Goal: Communication & Community: Connect with others

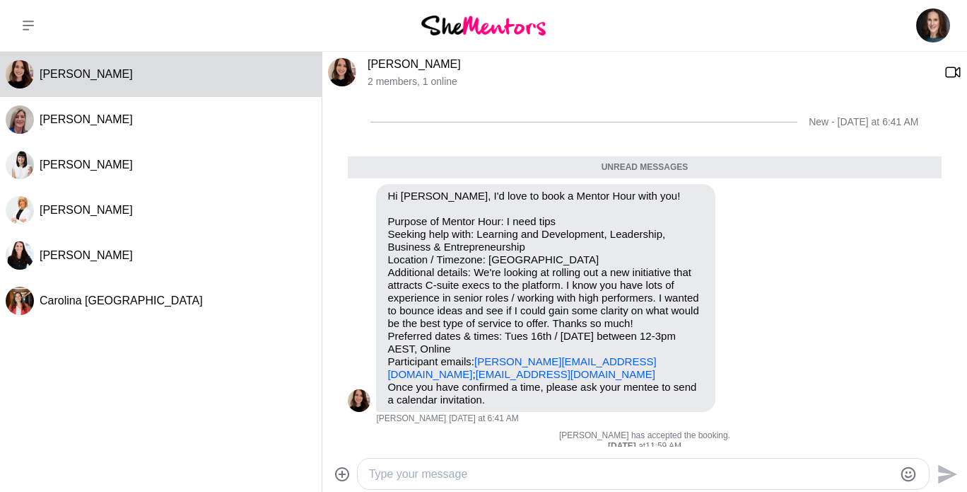
scroll to position [60, 0]
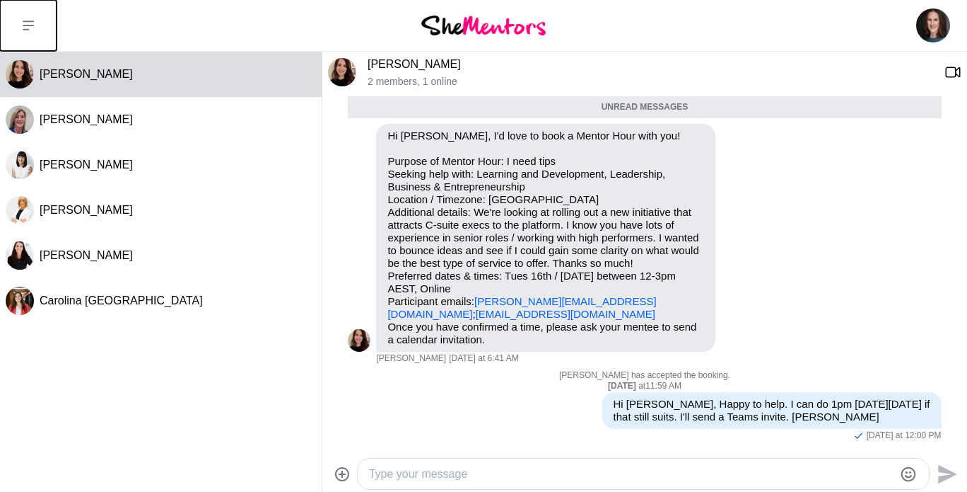
click at [28, 27] on icon at bounding box center [28, 25] width 11 height 11
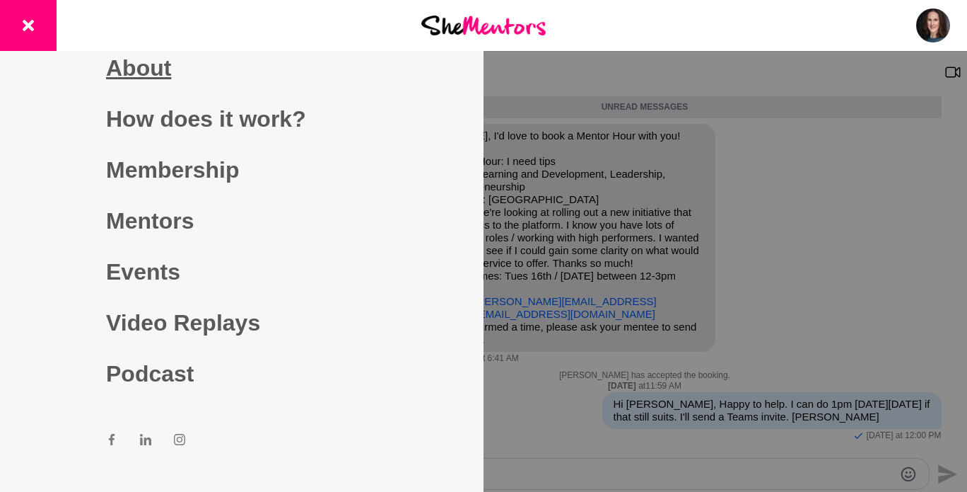
click at [141, 74] on link "About" at bounding box center [242, 67] width 272 height 51
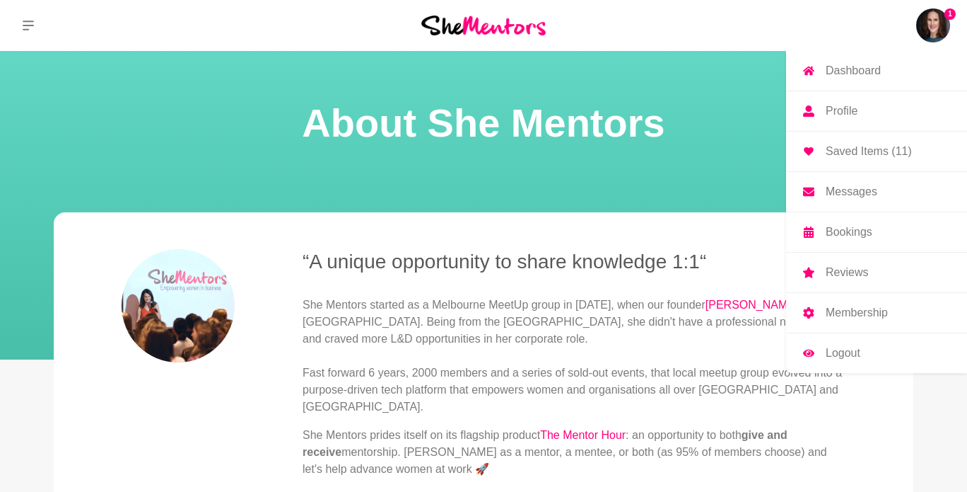
click at [927, 35] on img at bounding box center [934, 25] width 34 height 34
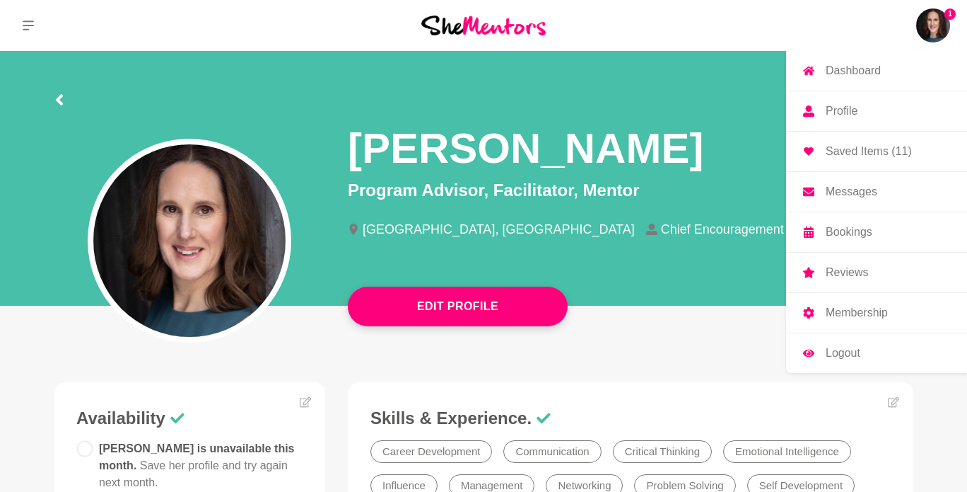
click at [925, 25] on img at bounding box center [934, 25] width 34 height 34
click at [856, 155] on p "Saved Items (11)" at bounding box center [869, 151] width 86 height 11
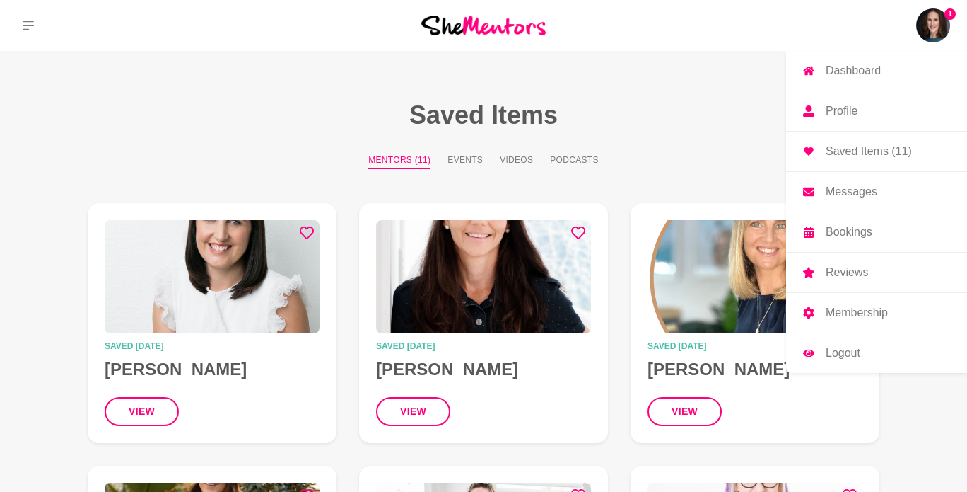
click at [925, 28] on img at bounding box center [934, 25] width 34 height 34
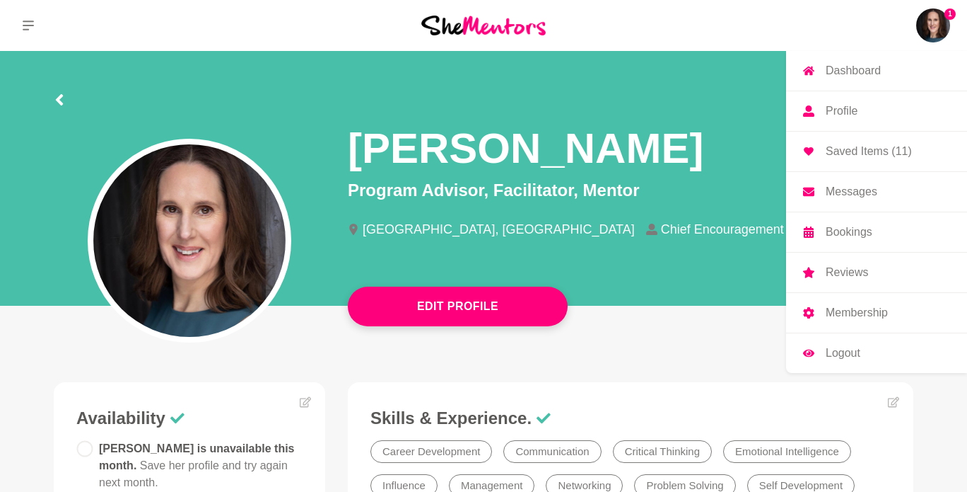
click at [859, 186] on p "Messages" at bounding box center [852, 191] width 52 height 11
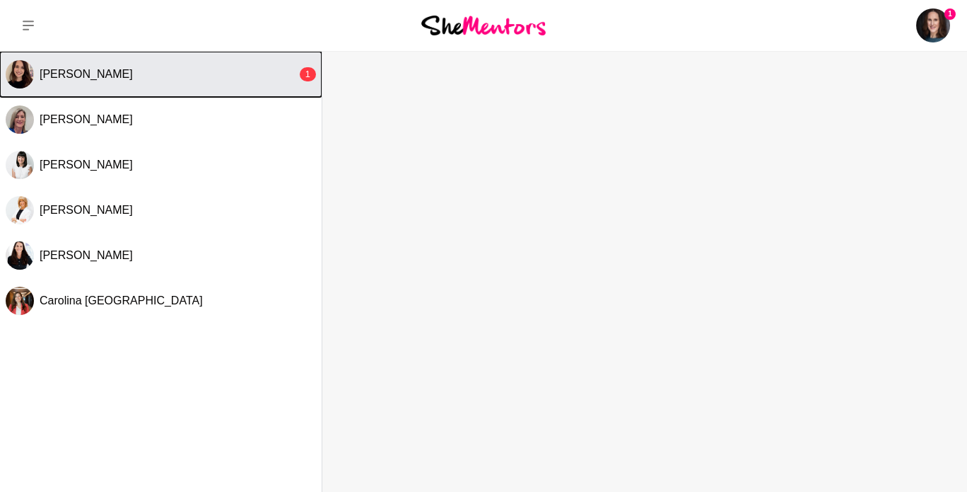
click at [283, 77] on div "[PERSON_NAME]" at bounding box center [168, 74] width 257 height 14
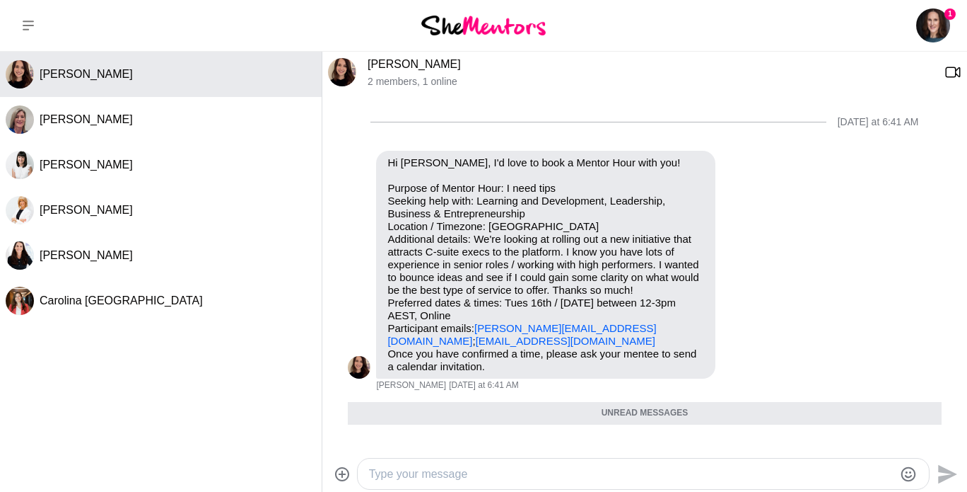
scroll to position [117, 0]
